Goal: Find specific page/section: Find specific page/section

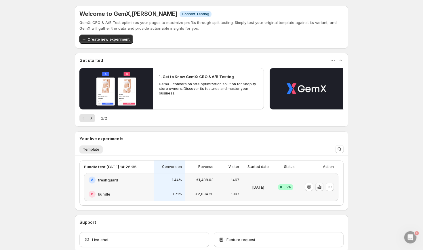
click at [320, 186] on icon "button" at bounding box center [319, 187] width 1 height 4
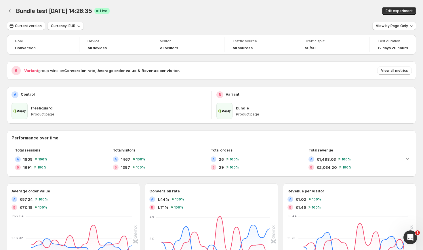
click at [385, 30] on div "Current version Currency: EUR View by: Page Only Goal Conversion Device All dev…" at bounding box center [211, 213] width 409 height 383
click at [385, 27] on span "View by: Page Only" at bounding box center [392, 26] width 32 height 5
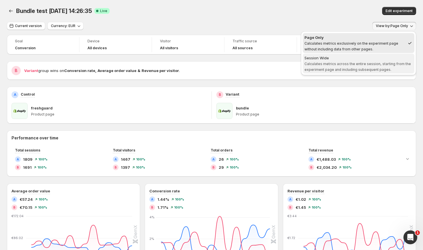
click at [369, 58] on div "Session Wide" at bounding box center [358, 58] width 108 height 6
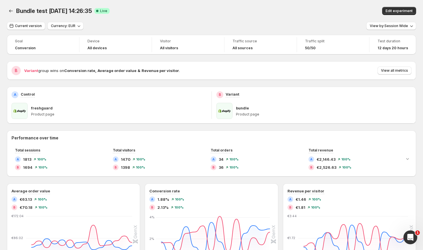
click at [411, 235] on icon "Open Intercom Messenger" at bounding box center [410, 236] width 9 height 9
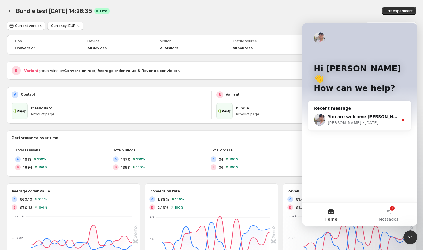
click at [192, 3] on div at bounding box center [211, 116] width 423 height 232
click at [412, 238] on icon "Close Intercom Messenger" at bounding box center [410, 237] width 7 height 7
